Goal: Transaction & Acquisition: Subscribe to service/newsletter

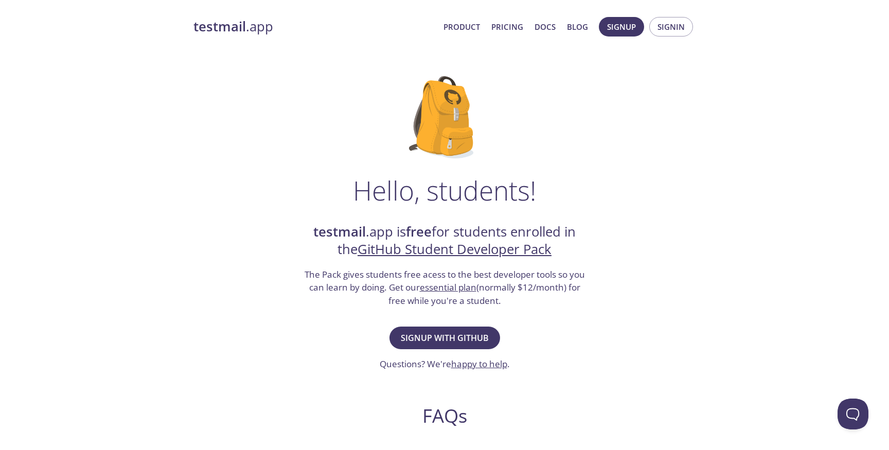
click at [612, 225] on div "Hello, students! testmail .app is free for students enrolled in the GitHub Stud…" at bounding box center [444, 374] width 502 height 628
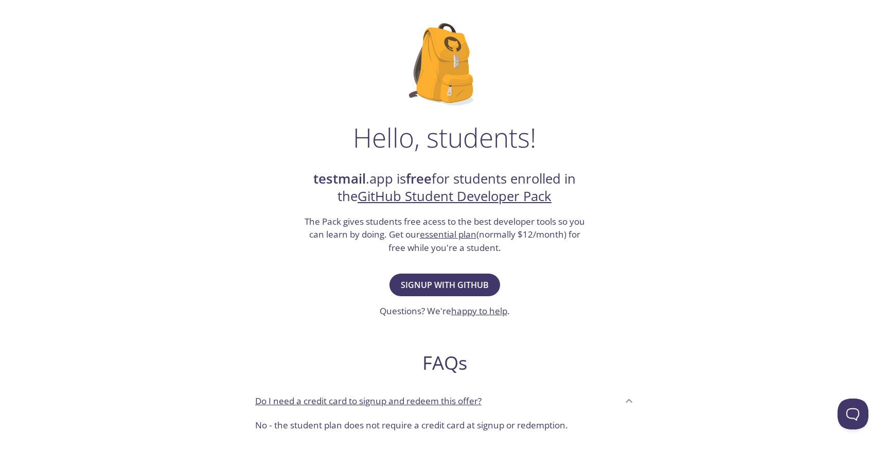
scroll to position [109, 0]
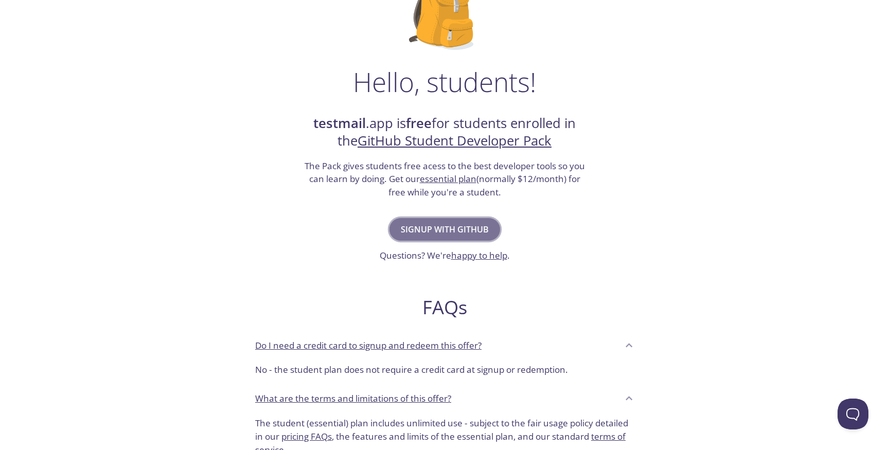
click at [470, 224] on span "Signup with GitHub" at bounding box center [445, 229] width 88 height 14
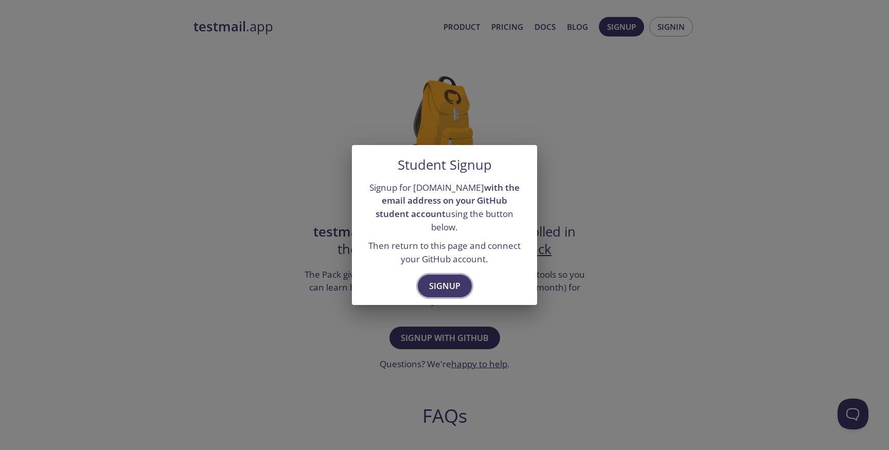
click at [452, 275] on button "Signup" at bounding box center [445, 286] width 54 height 23
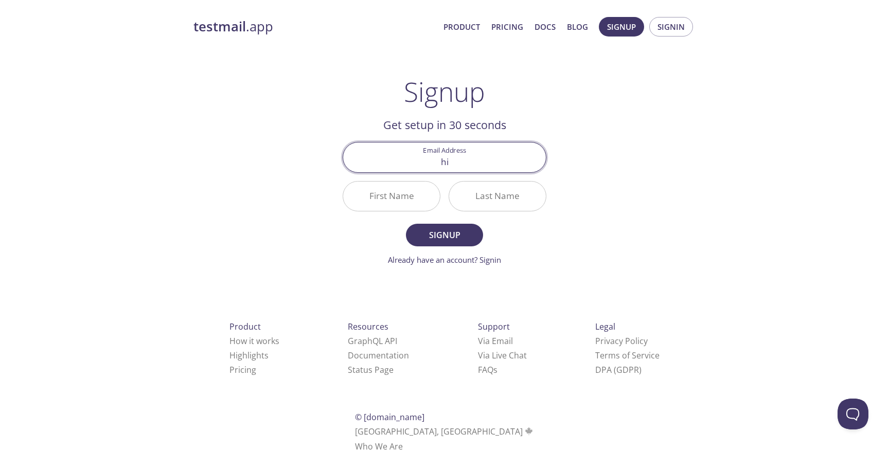
type input "[EMAIL_ADDRESS][DOMAIN_NAME]"
click at [407, 194] on input "First Name" at bounding box center [391, 196] width 97 height 29
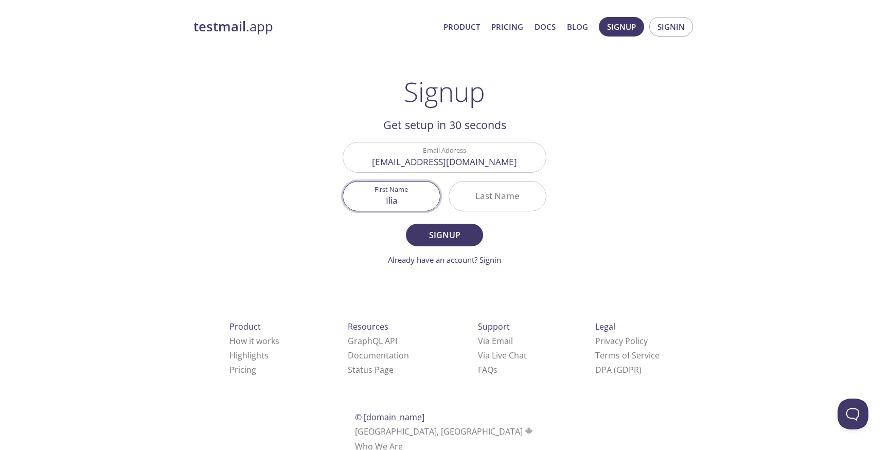
type input "Ilia"
click at [502, 198] on input "Last Name" at bounding box center [497, 196] width 97 height 29
type input "Rudnitskiy"
click at [624, 184] on div "testmail .app Product Pricing Docs Blog Signup Signin Signup Get setup in 30 se…" at bounding box center [444, 246] width 527 height 472
click at [444, 240] on span "Signup" at bounding box center [444, 235] width 55 height 14
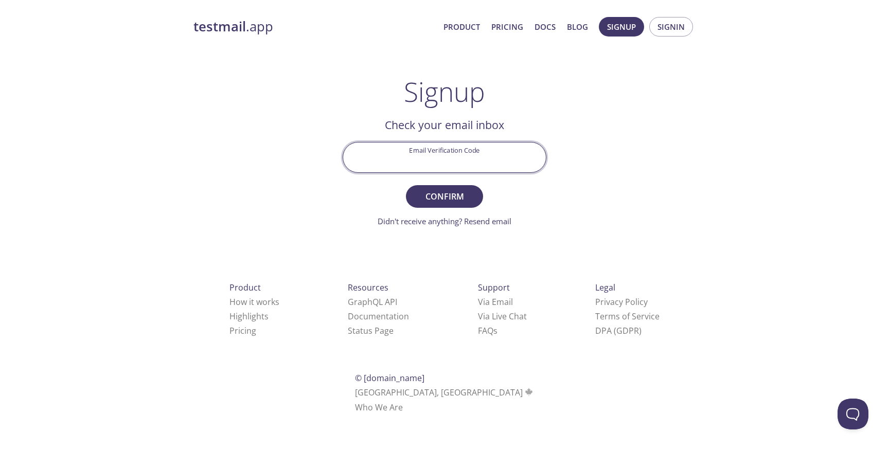
click at [469, 162] on input "Email Verification Code" at bounding box center [444, 156] width 203 height 29
paste input "M7QV8AS"
type input "M7QV8AS"
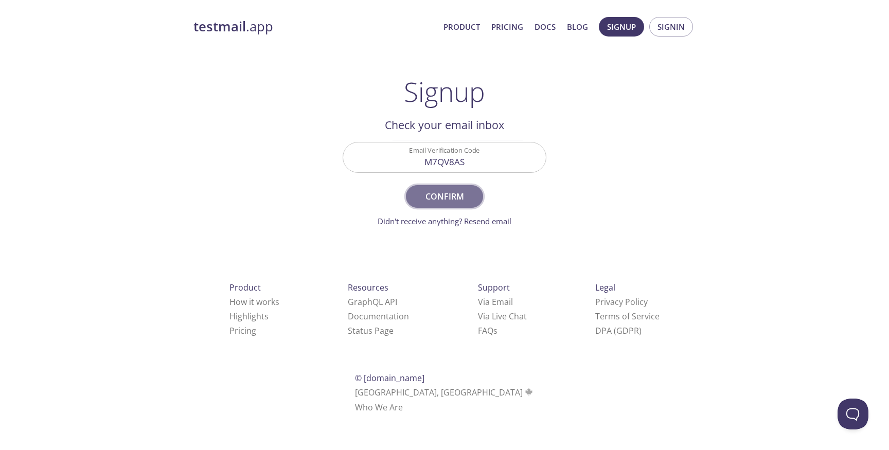
click at [470, 205] on button "Confirm" at bounding box center [444, 196] width 77 height 23
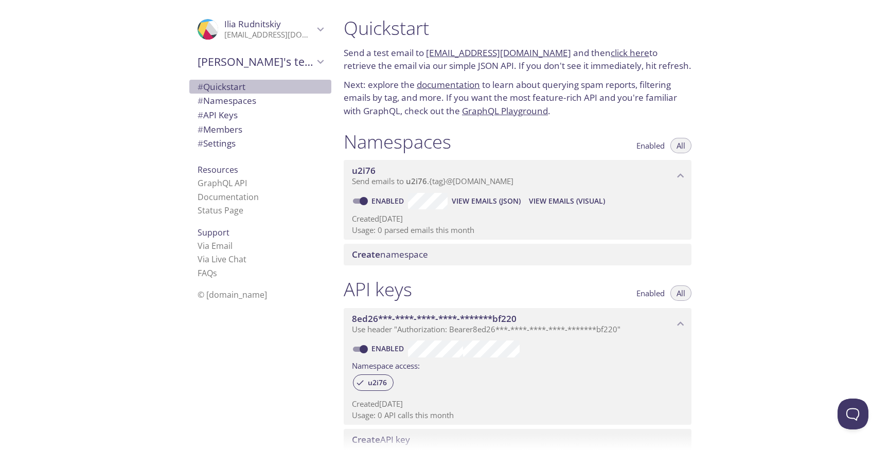
click at [242, 90] on span "# Quickstart" at bounding box center [222, 87] width 48 height 12
click at [229, 201] on link "Documentation" at bounding box center [228, 196] width 61 height 11
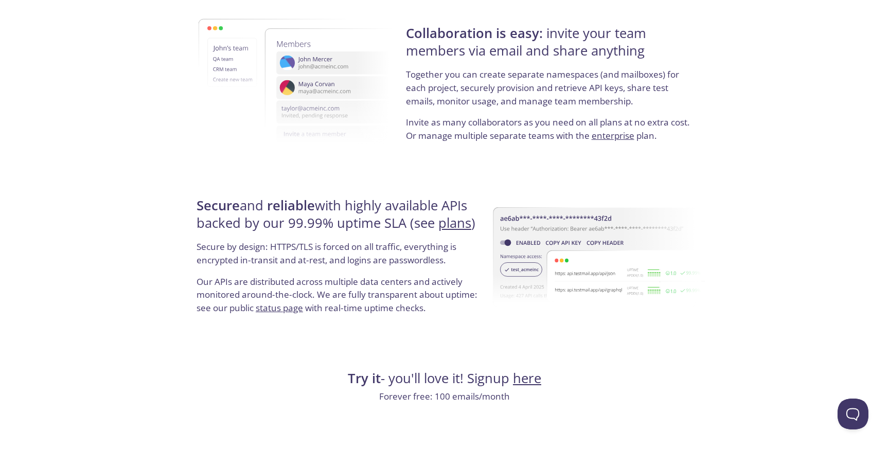
scroll to position [1902, 0]
